Goal: Transaction & Acquisition: Purchase product/service

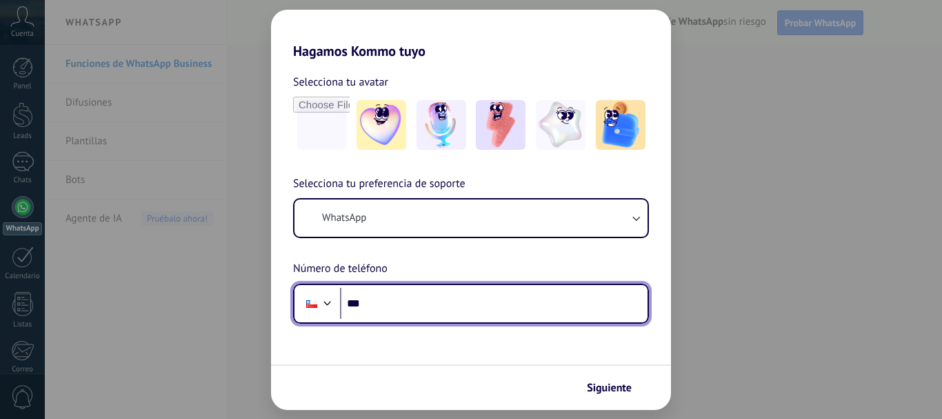
click at [435, 300] on input "***" at bounding box center [494, 304] width 308 height 32
type input "**********"
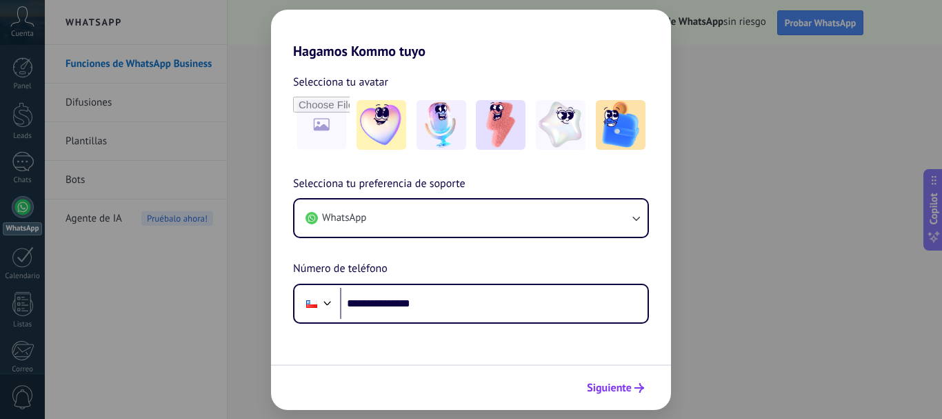
click at [604, 389] on span "Siguiente" at bounding box center [609, 388] width 45 height 10
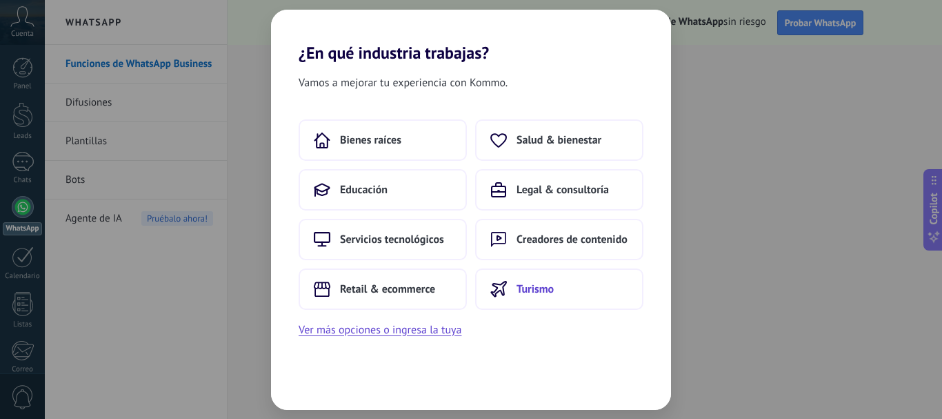
click at [538, 295] on span "Turismo" at bounding box center [535, 289] width 37 height 14
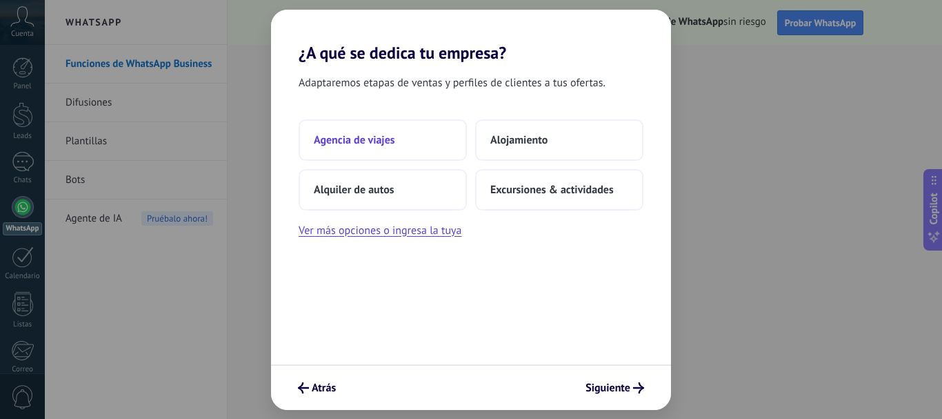
click at [377, 137] on span "Agencia de viajes" at bounding box center [354, 140] width 81 height 14
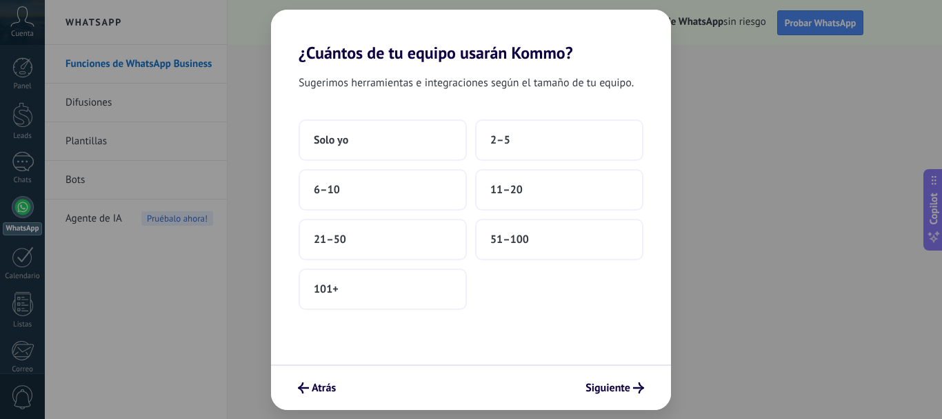
click at [377, 137] on button "Solo yo" at bounding box center [383, 139] width 168 height 41
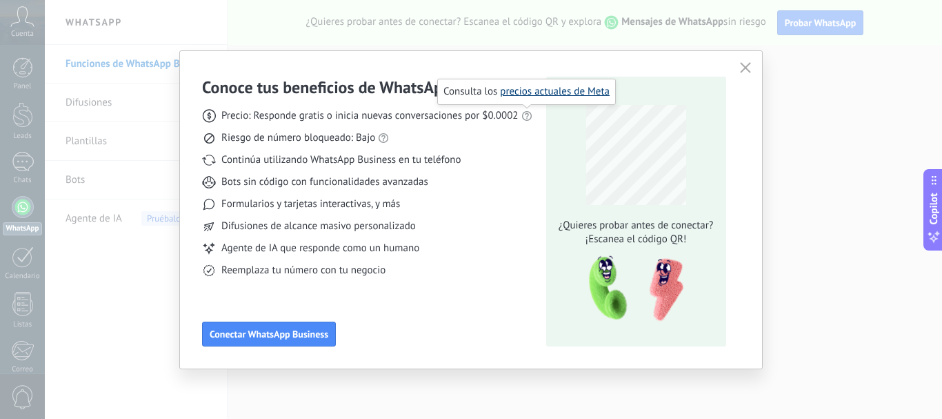
click at [529, 95] on link "precios actuales de Meta" at bounding box center [555, 91] width 110 height 13
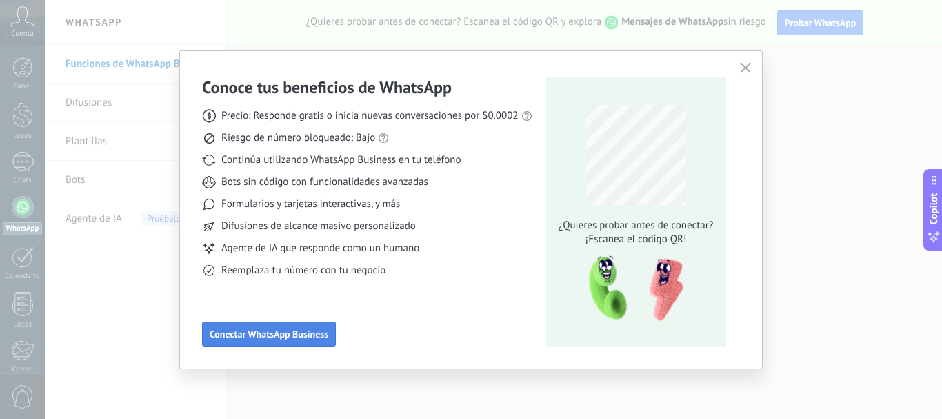
click at [269, 329] on span "Conectar WhatsApp Business" at bounding box center [269, 334] width 119 height 10
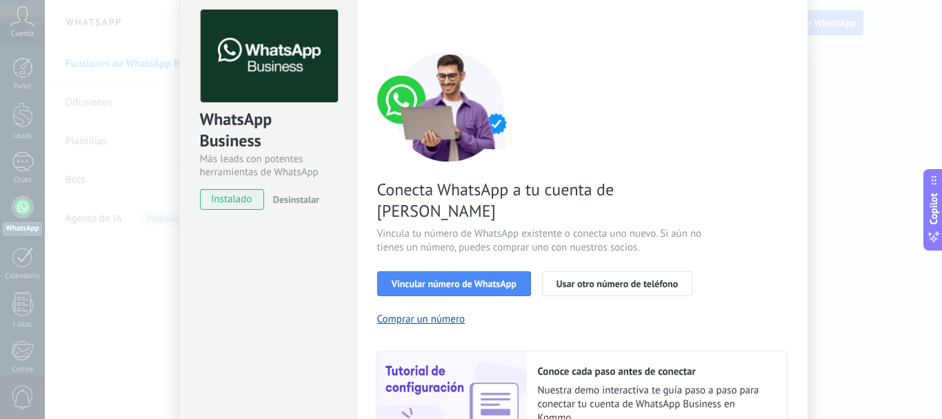
scroll to position [105, 0]
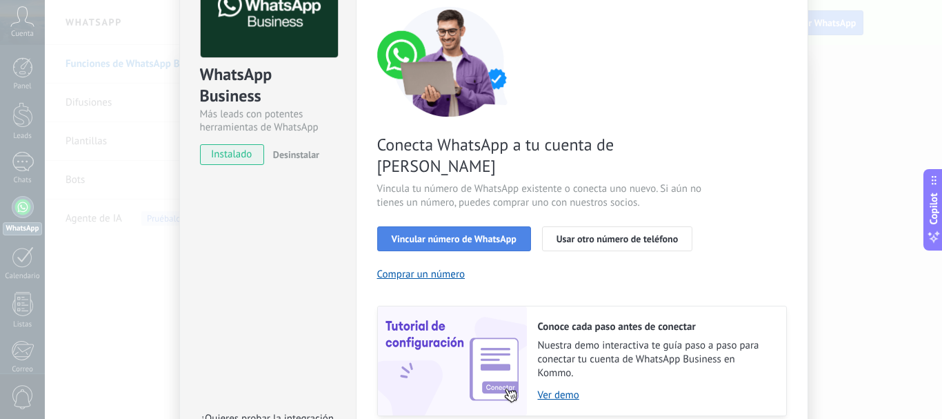
click at [465, 234] on span "Vincular número de WhatsApp" at bounding box center [454, 239] width 125 height 10
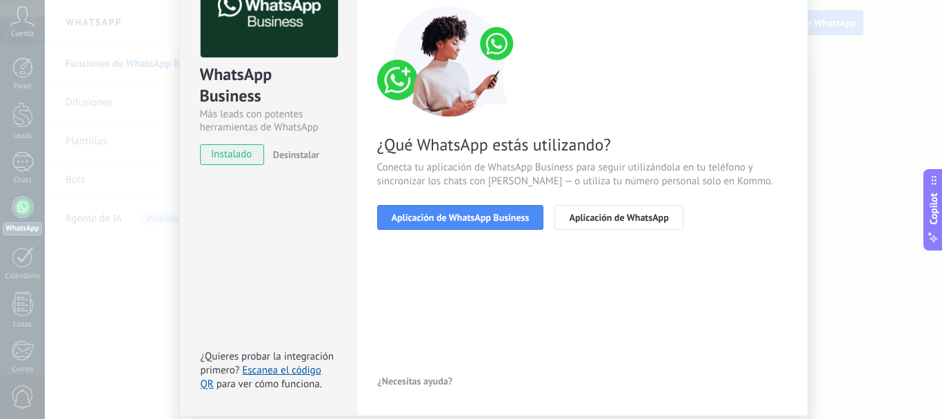
click at [465, 221] on span "Aplicación de WhatsApp Business" at bounding box center [461, 217] width 138 height 10
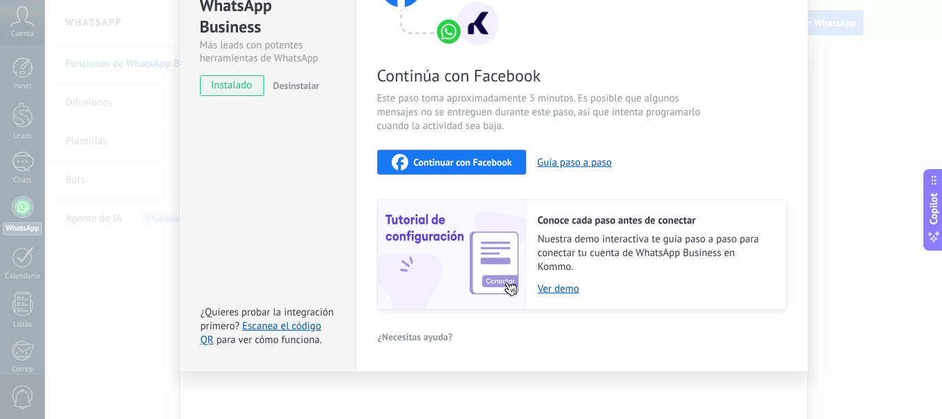
scroll to position [178, 0]
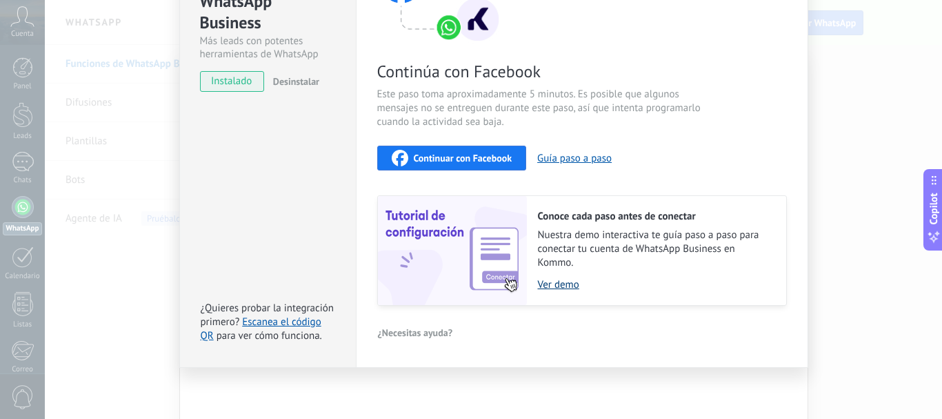
click at [555, 286] on link "Ver demo" at bounding box center [655, 284] width 235 height 13
click at [554, 156] on button "Guía paso a paso" at bounding box center [574, 158] width 74 height 13
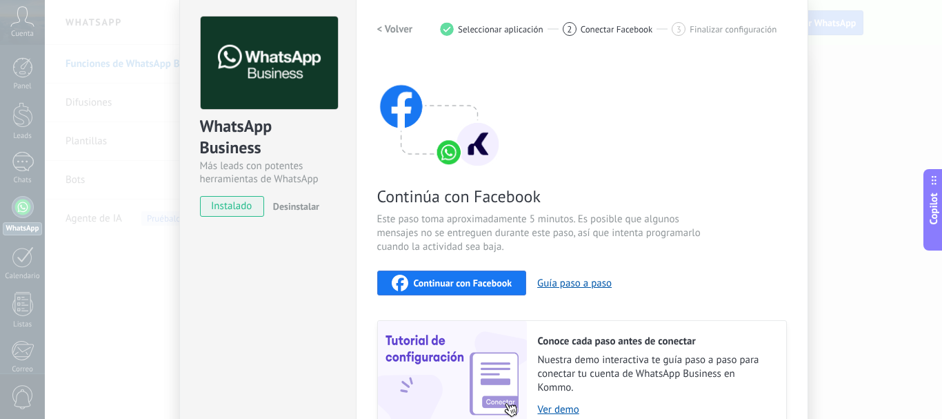
scroll to position [0, 0]
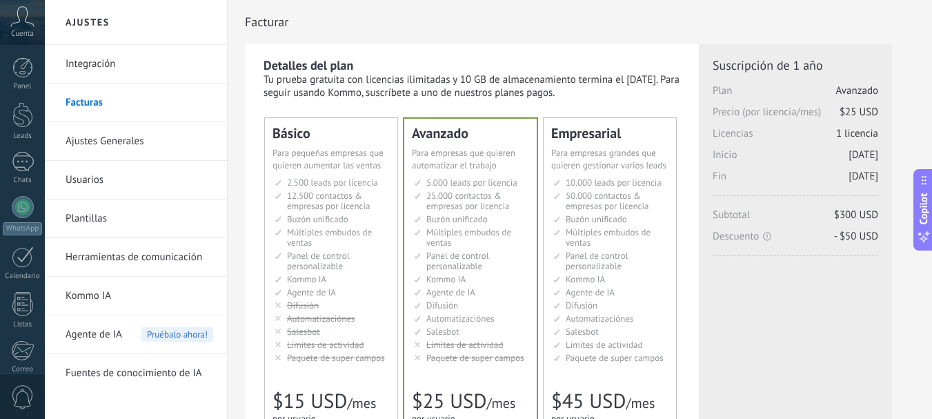
drag, startPoint x: 930, startPoint y: 110, endPoint x: 932, endPoint y: 119, distance: 8.4
click at [931, 119] on html ".abccls-1,.abccls-2{fill-rule:evenodd}.abccls-2{fill:#fff} .abfcls-1{fill:none}…" at bounding box center [466, 209] width 932 height 419
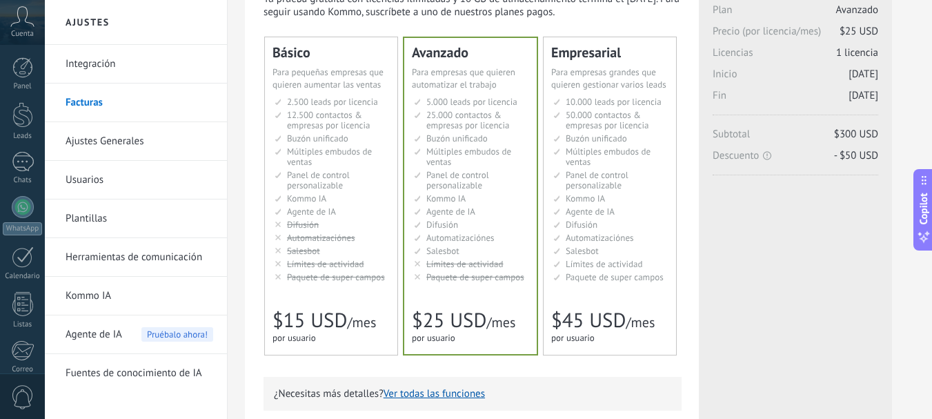
scroll to position [71, 0]
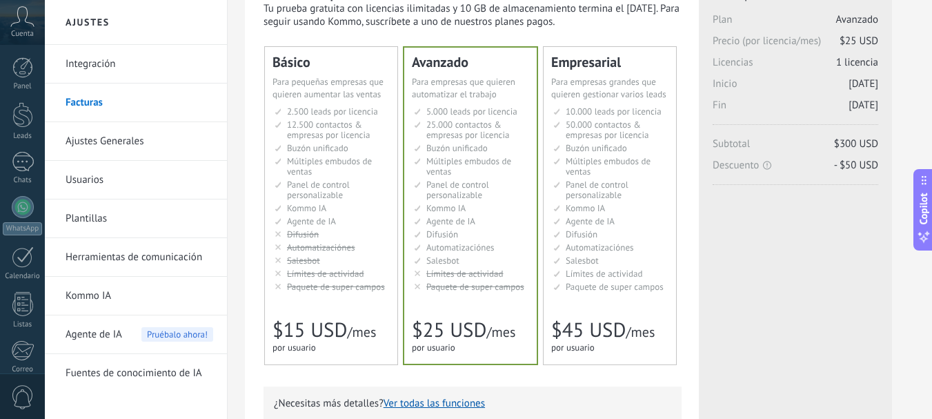
click at [368, 203] on li "Kommo AI Kommo AI Kommo IA Kommo AI Kommo IA Kommo AI Kommo AI" at bounding box center [332, 208] width 115 height 10
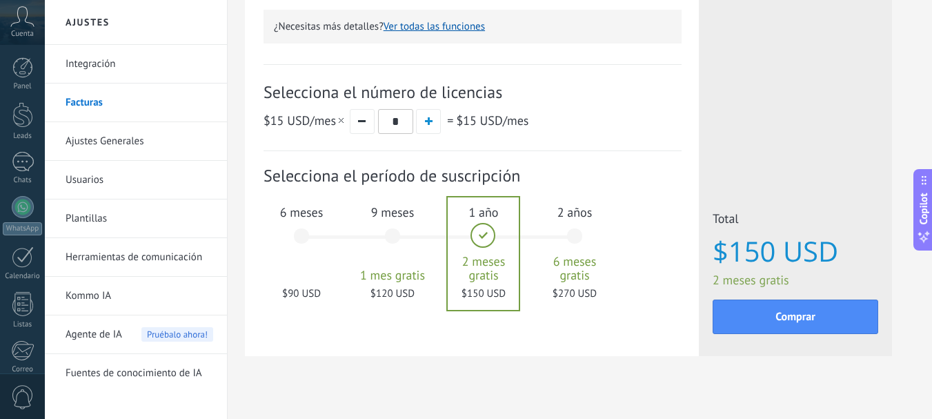
scroll to position [451, 0]
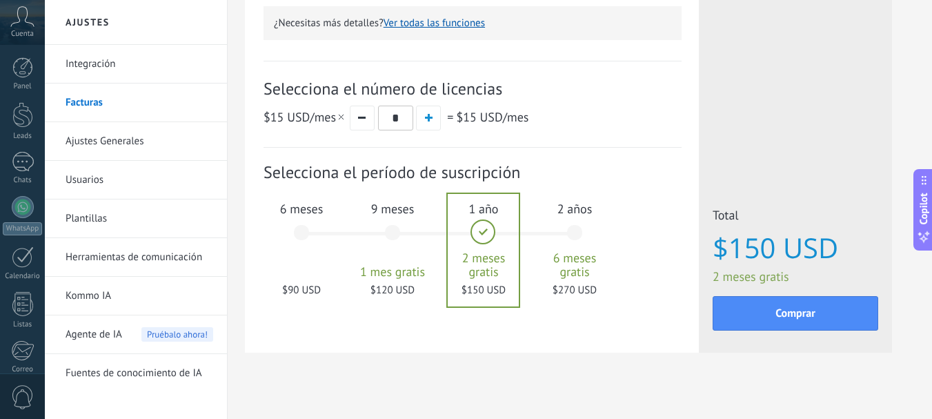
click at [317, 222] on div "6 meses $90 USD" at bounding box center [301, 238] width 74 height 97
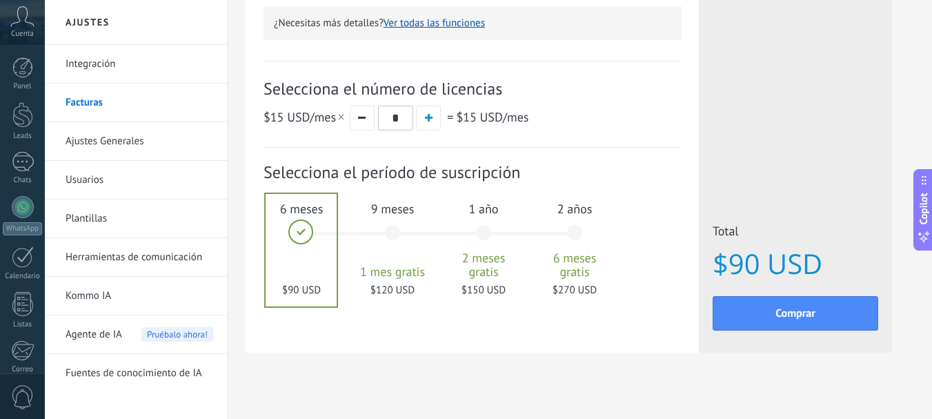
click at [317, 222] on div at bounding box center [301, 250] width 71 height 112
click at [365, 117] on button "button" at bounding box center [362, 118] width 25 height 25
drag, startPoint x: 939, startPoint y: 260, endPoint x: 928, endPoint y: 290, distance: 31.6
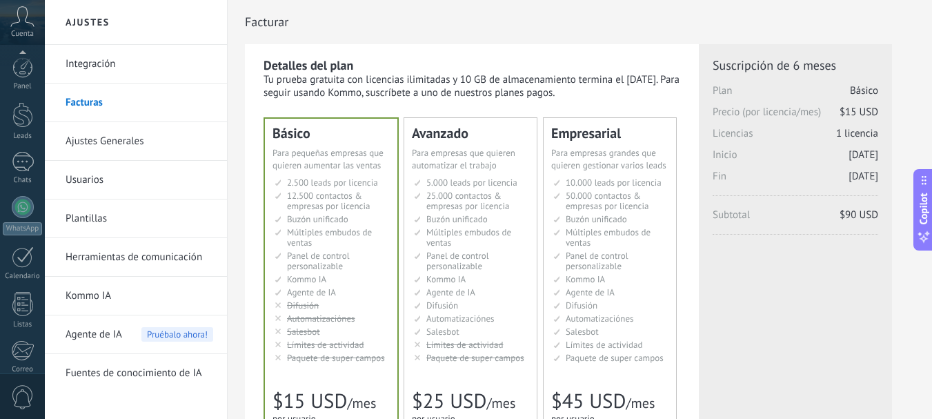
scroll to position [155, 0]
